Goal: Task Accomplishment & Management: Use online tool/utility

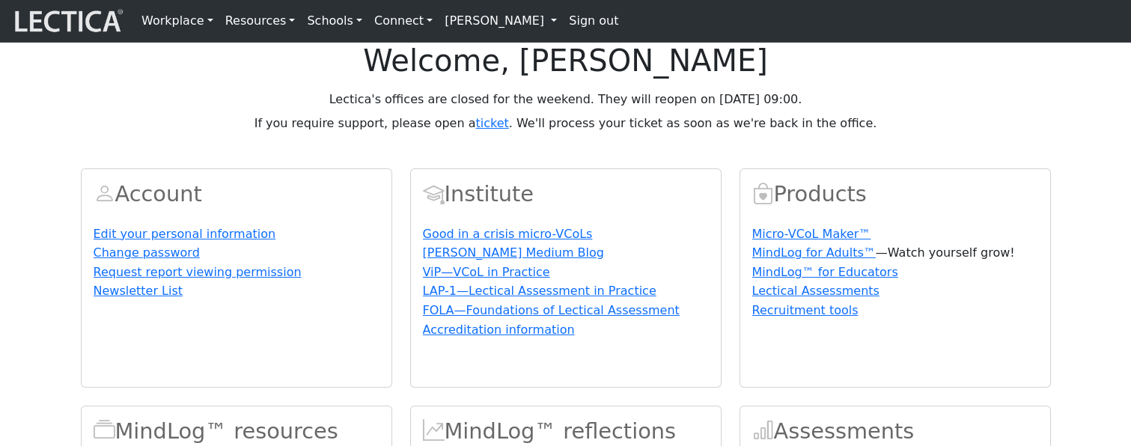
click at [336, 132] on p "If you require support, please open a ticket . We'll process your ticket as soo…" at bounding box center [566, 124] width 970 height 18
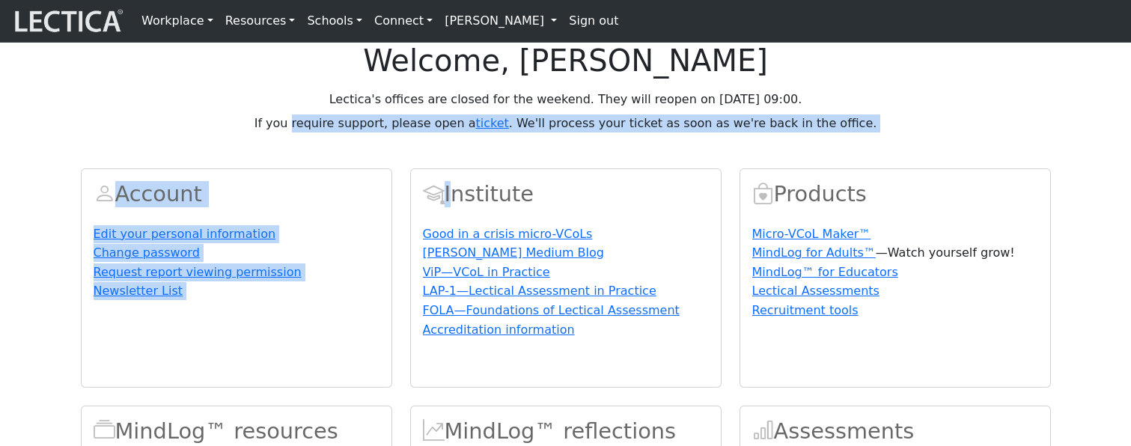
drag, startPoint x: 336, startPoint y: 167, endPoint x: 610, endPoint y: 176, distance: 274.1
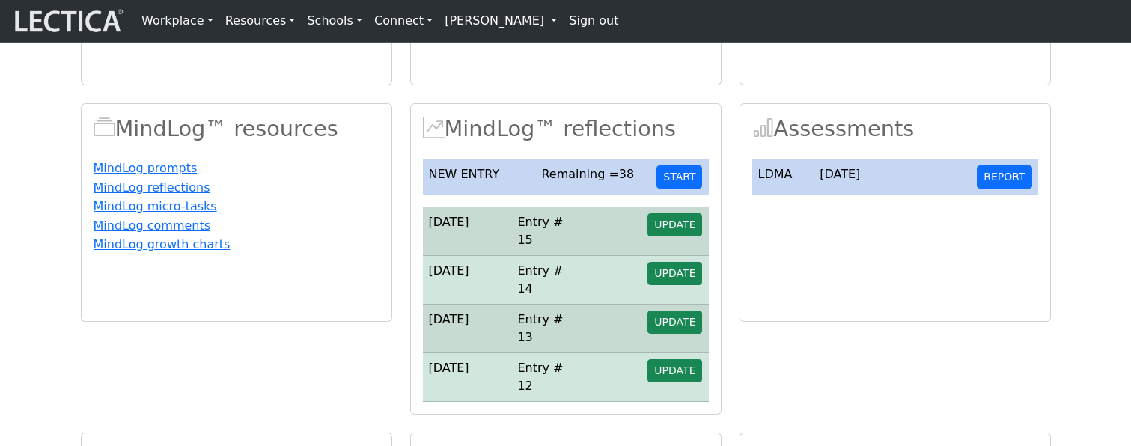
scroll to position [407, 0]
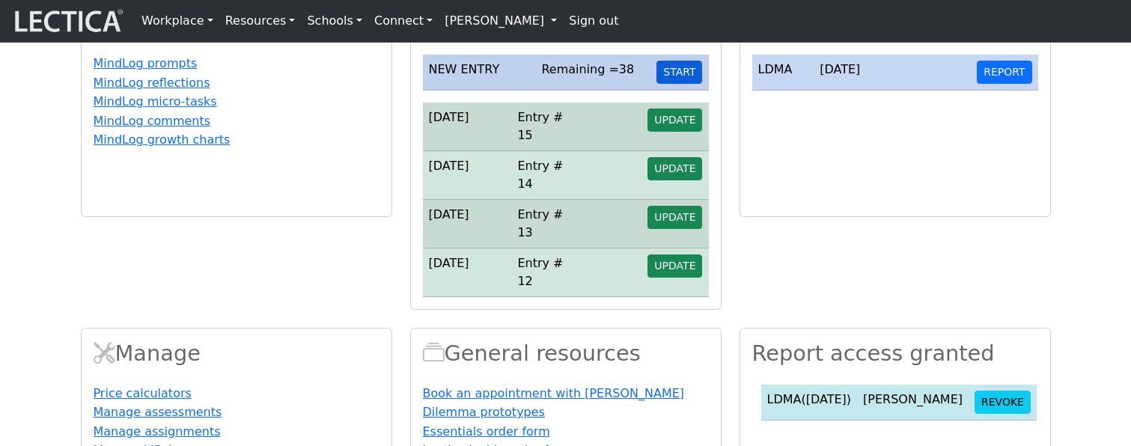
click at [685, 84] on button "START" at bounding box center [679, 72] width 46 height 23
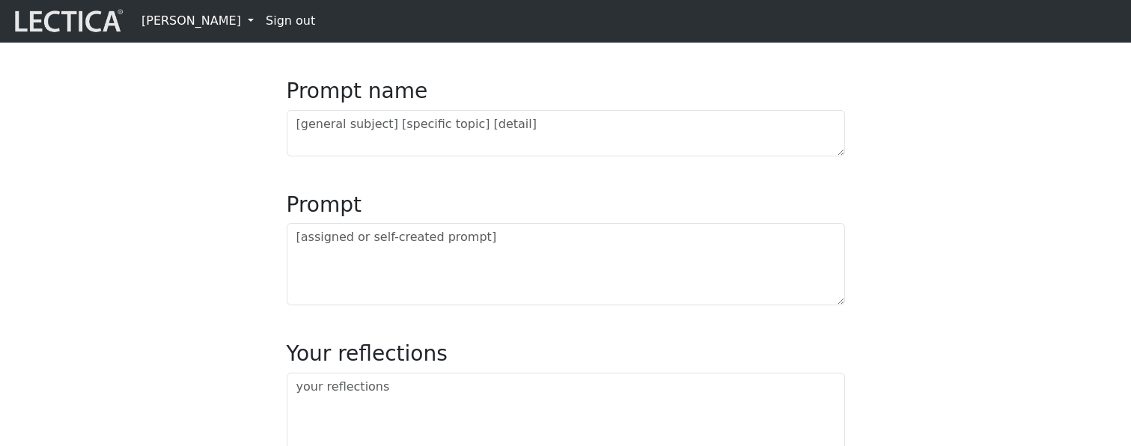
scroll to position [191, 0]
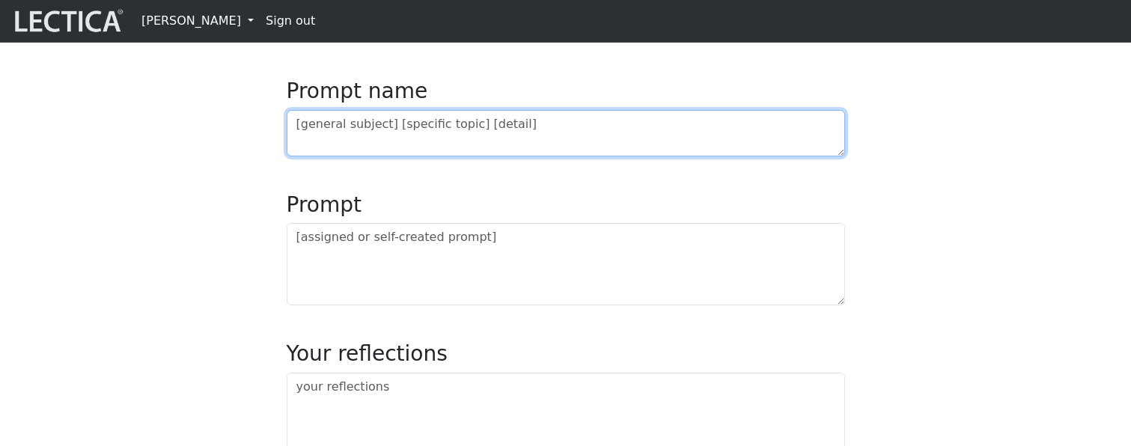
click at [342, 156] on textarea at bounding box center [566, 133] width 558 height 46
type textarea "a"
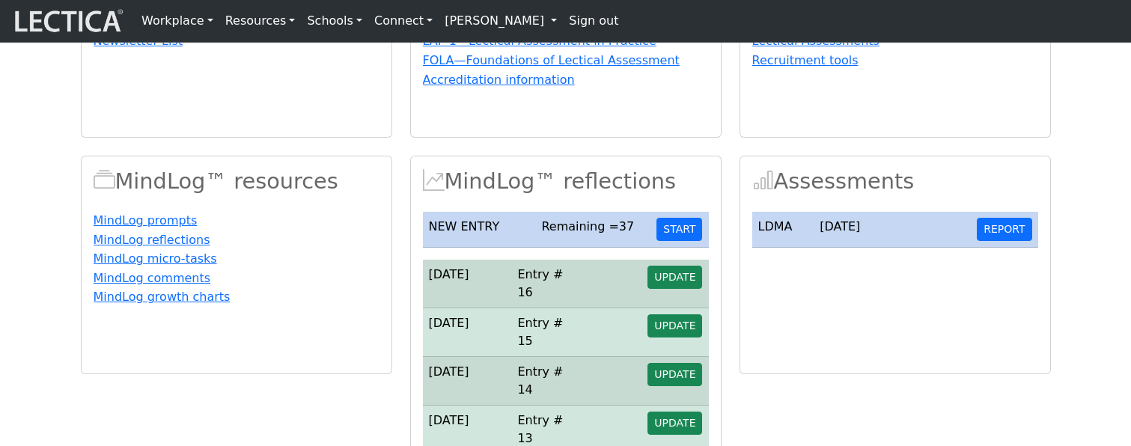
scroll to position [348, 0]
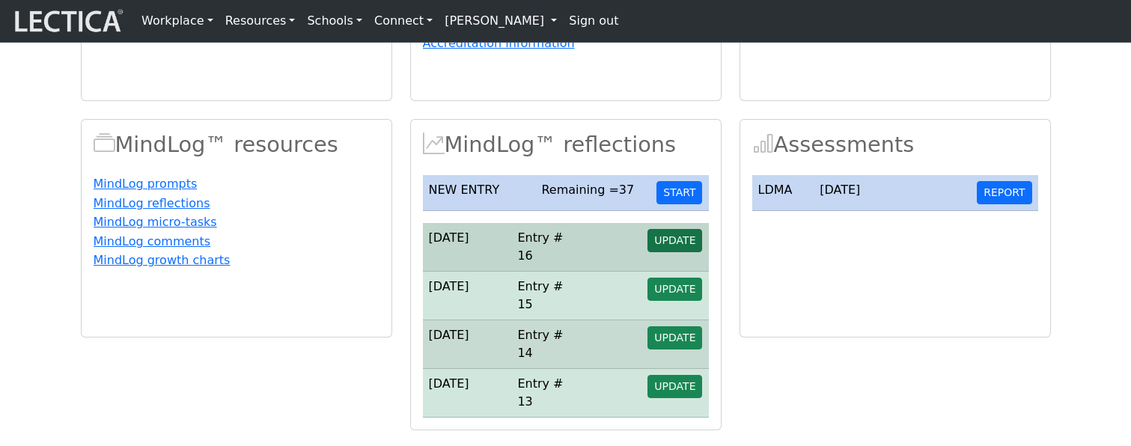
click at [670, 246] on span "UPDATE" at bounding box center [674, 240] width 41 height 12
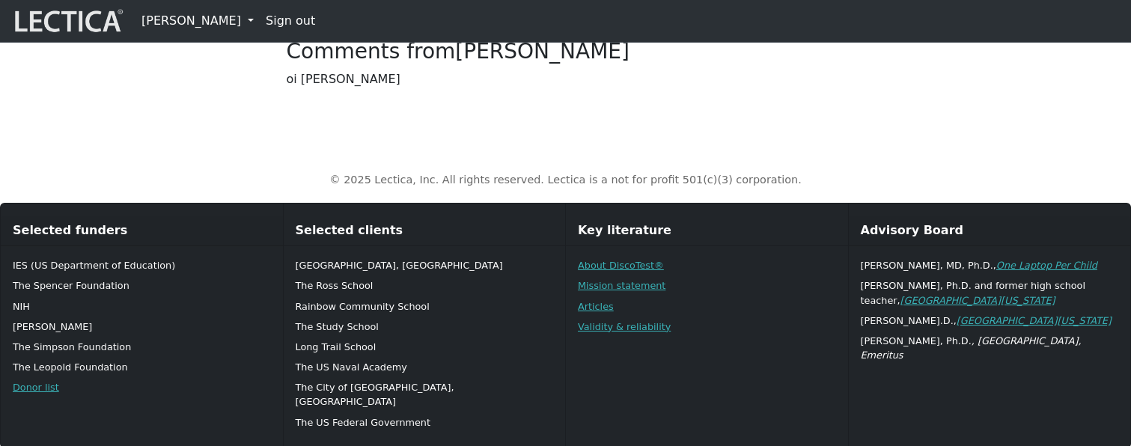
scroll to position [695, 0]
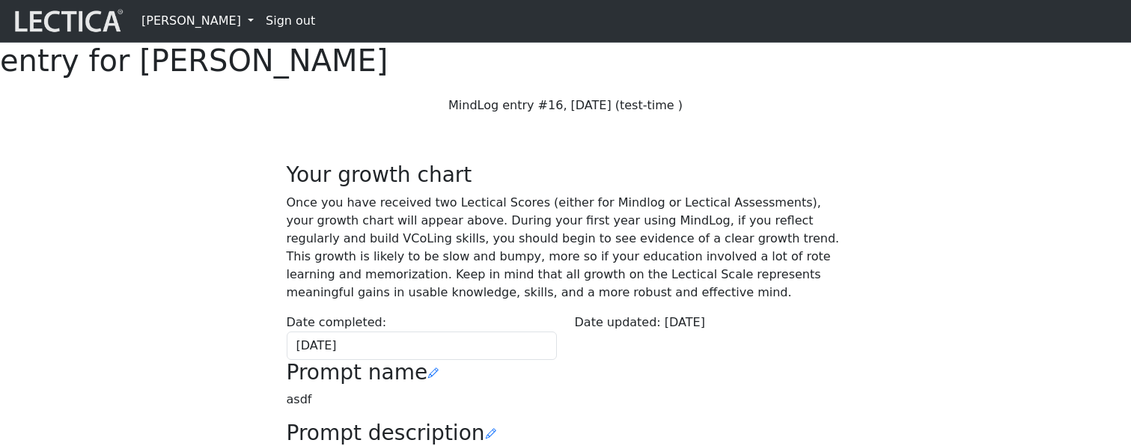
click at [220, 28] on link "[PERSON_NAME]" at bounding box center [197, 21] width 124 height 30
click at [219, 19] on link "[PERSON_NAME]" at bounding box center [197, 21] width 124 height 30
click at [192, 22] on link "[PERSON_NAME]" at bounding box center [197, 21] width 124 height 30
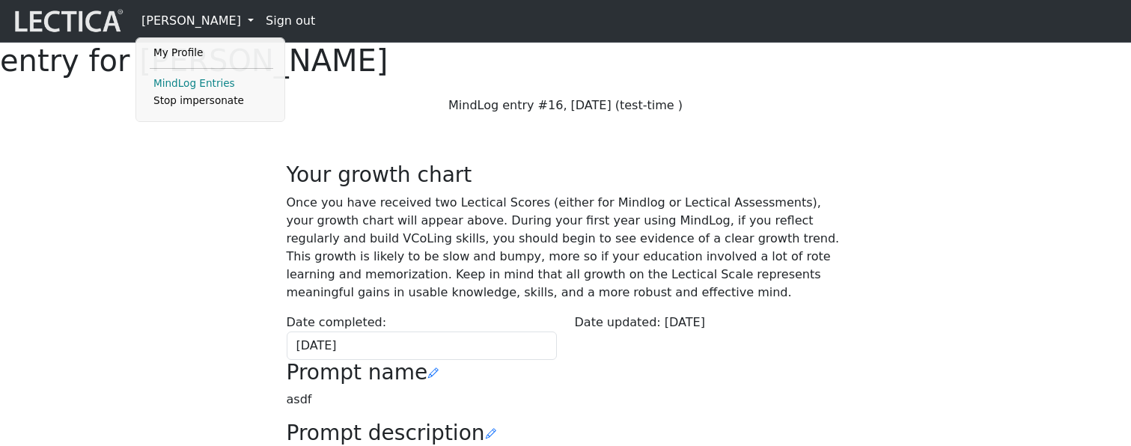
click at [183, 85] on link "MindLog Entries" at bounding box center [211, 84] width 123 height 18
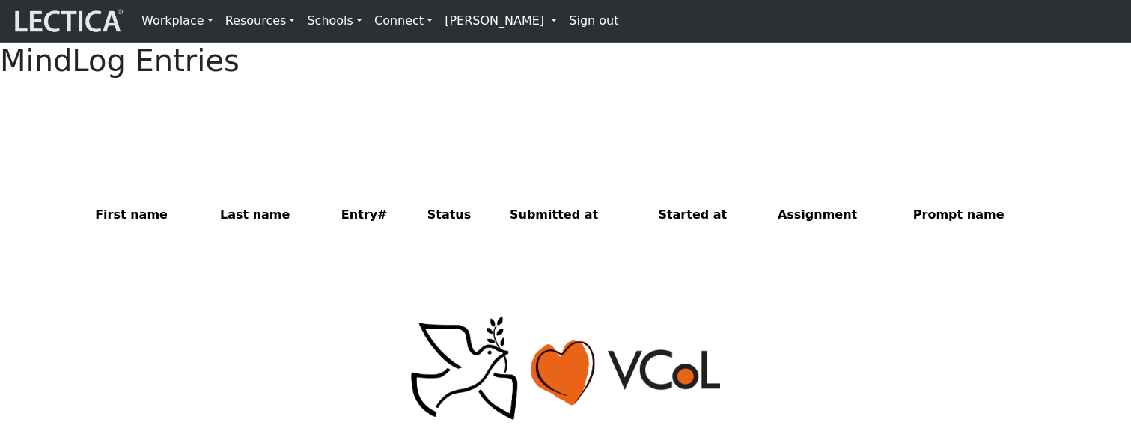
click at [820, 79] on div "MindLog Entries" at bounding box center [565, 61] width 1131 height 36
